Goal: Task Accomplishment & Management: Manage account settings

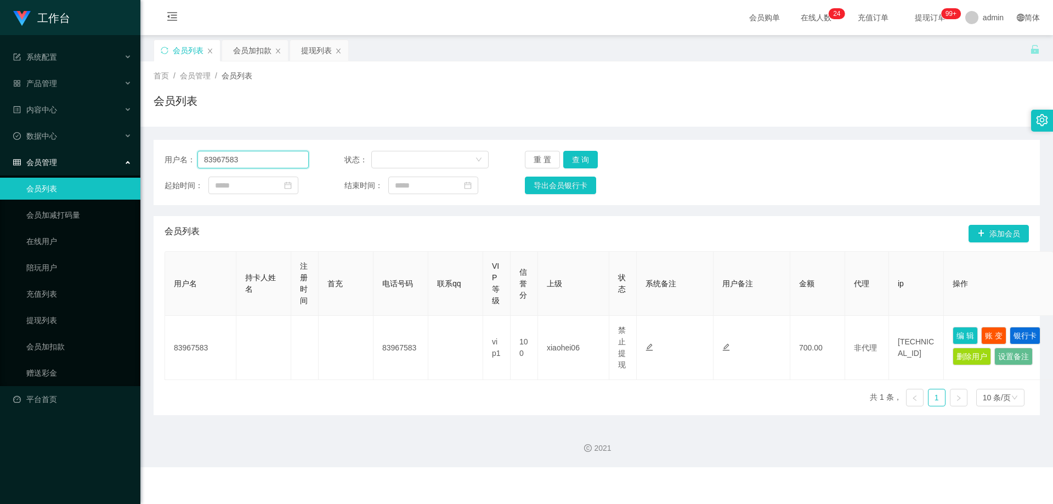
drag, startPoint x: 276, startPoint y: 160, endPoint x: 123, endPoint y: 174, distance: 154.2
click at [123, 174] on section "工作台 系统配置 系统配置列表 管理员列表 管理员分组 支付通道 产品管理 产品列表 产品预设列表 开奖记录 注单管理 即时注单 内容中心 站内信 公告列表 …" at bounding box center [526, 233] width 1053 height 467
paste input "952688"
type input "952688"
drag, startPoint x: 585, startPoint y: 157, endPoint x: 663, endPoint y: 259, distance: 128.7
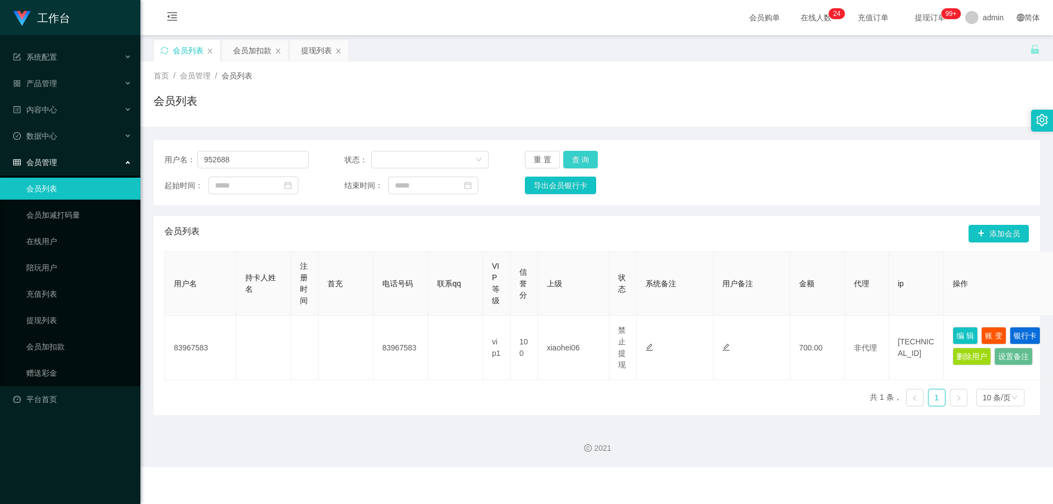
click at [585, 157] on button "查 询" at bounding box center [580, 160] width 35 height 18
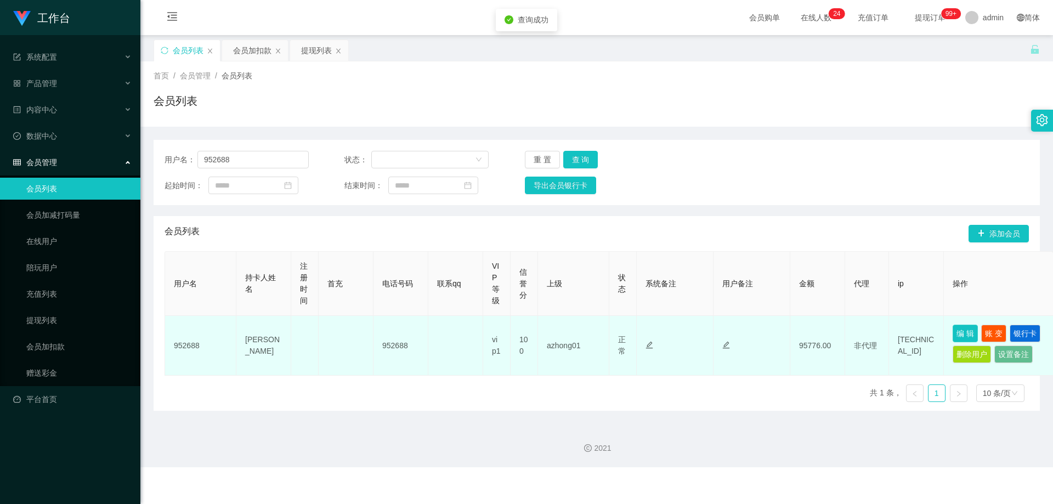
click at [959, 336] on button "编 辑" at bounding box center [965, 334] width 25 height 18
type input "952688"
type input "[PERSON_NAME]"
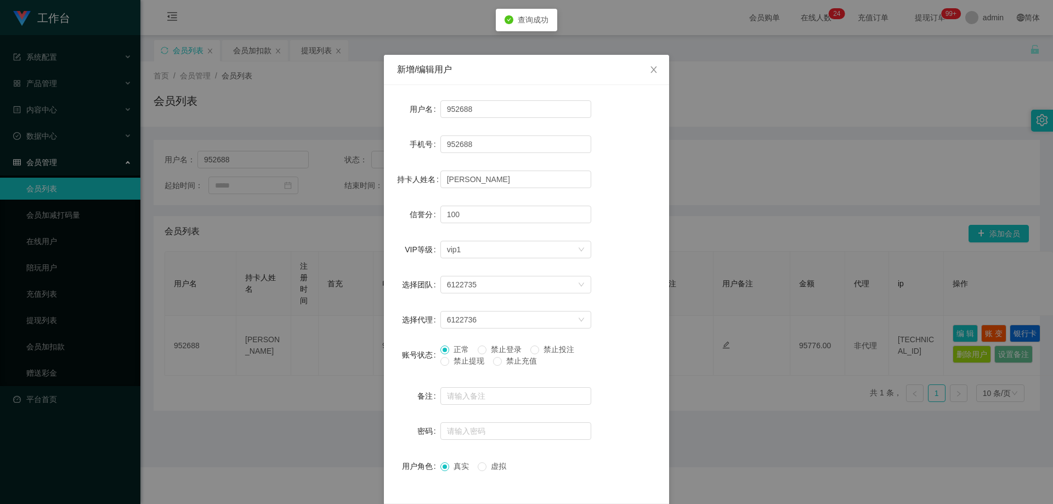
click at [460, 361] on span "禁止提现" at bounding box center [468, 361] width 39 height 9
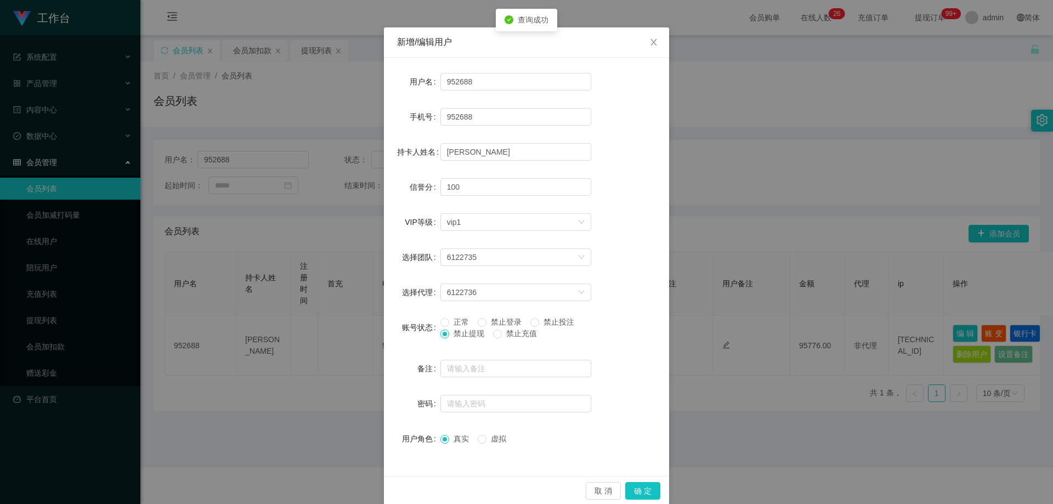
scroll to position [42, 0]
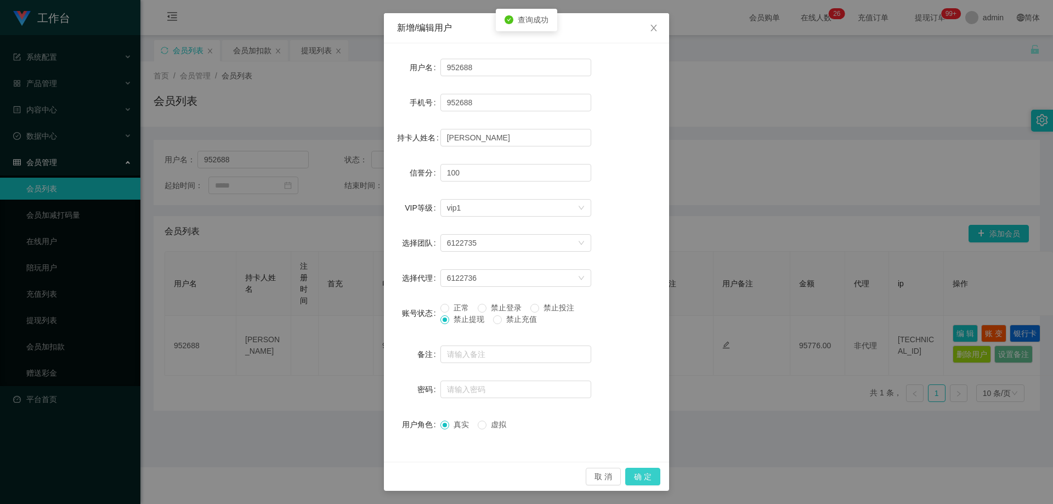
click at [644, 478] on button "确 定" at bounding box center [642, 477] width 35 height 18
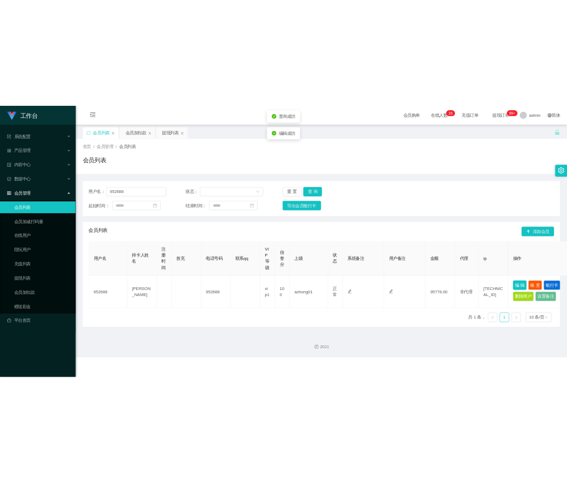
scroll to position [0, 0]
